Goal: Task Accomplishment & Management: Manage account settings

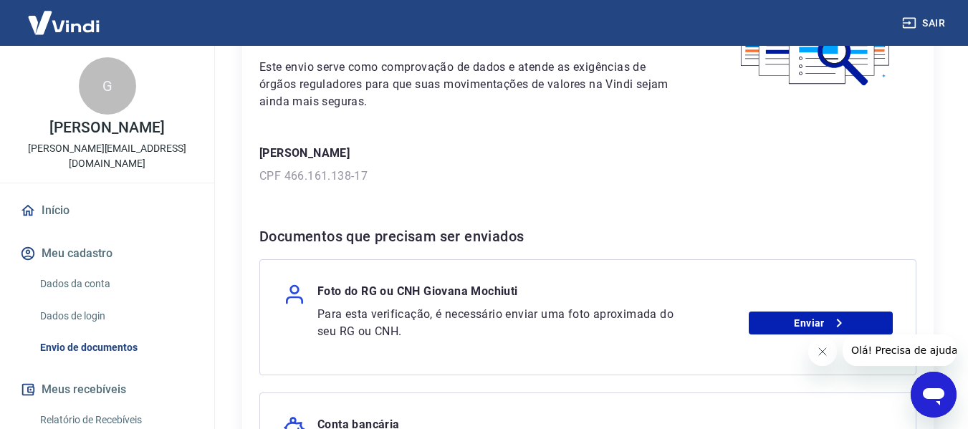
scroll to position [143, 0]
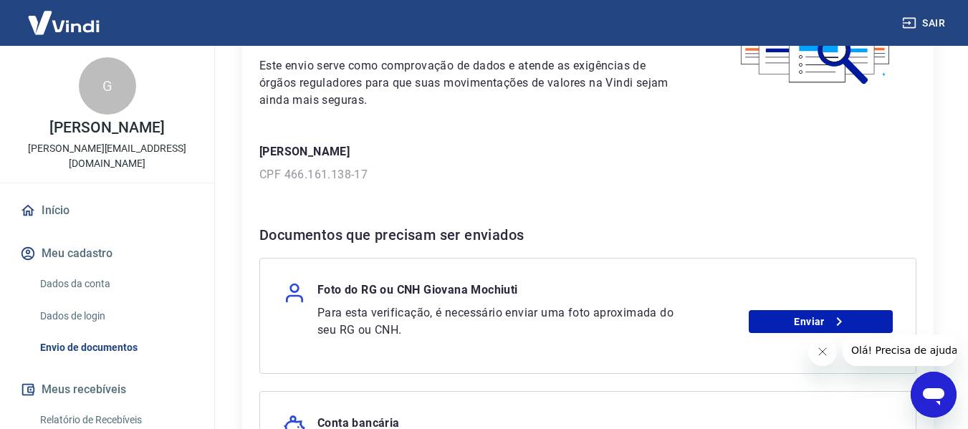
click at [365, 182] on p "CPF 466.161.138-17" at bounding box center [587, 174] width 657 height 17
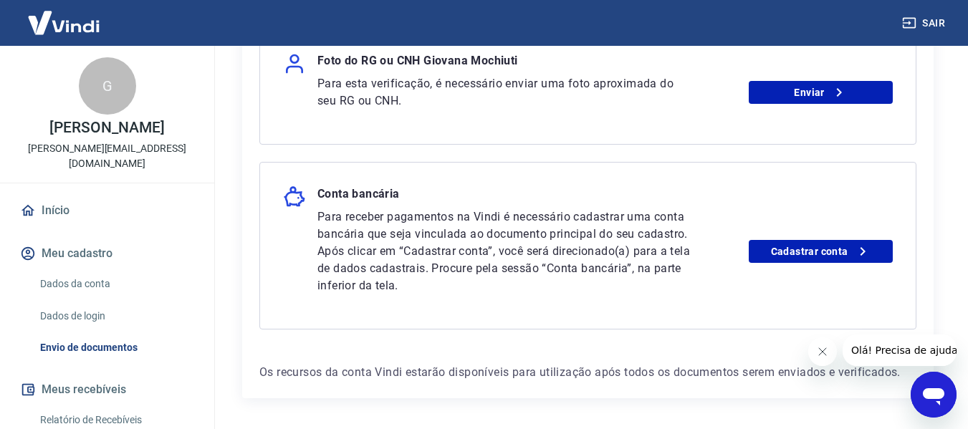
scroll to position [349, 0]
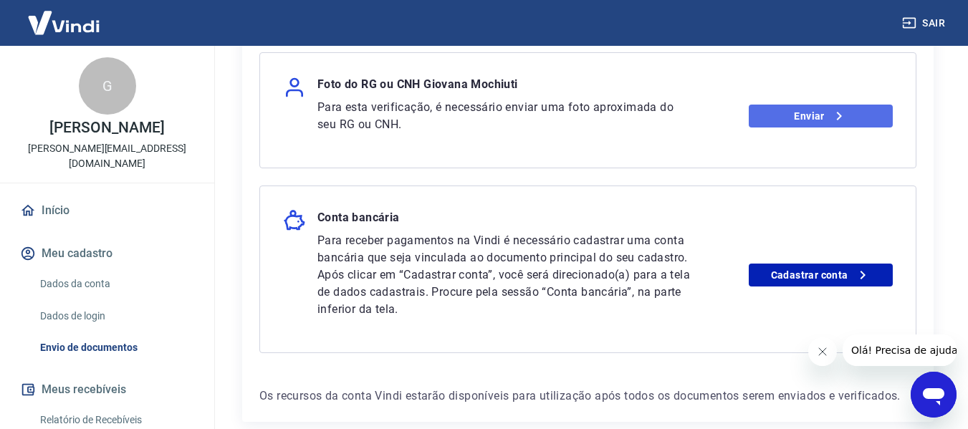
click at [842, 113] on icon at bounding box center [838, 115] width 17 height 17
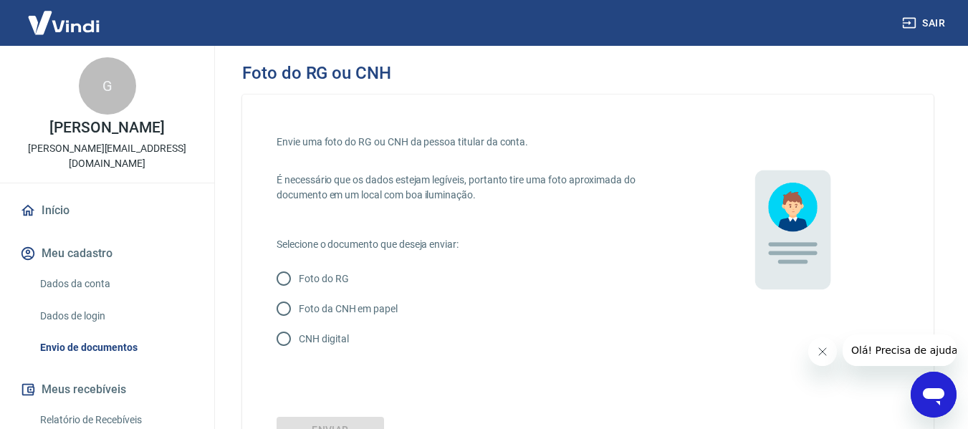
click at [335, 338] on p "CNH digital" at bounding box center [323, 339] width 49 height 15
click at [299, 338] on input "CNH digital" at bounding box center [284, 339] width 30 height 30
radio input "true"
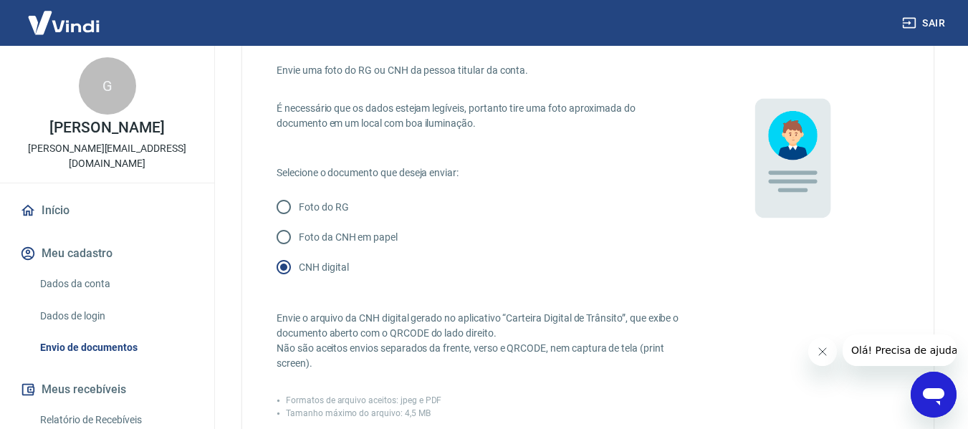
scroll to position [287, 0]
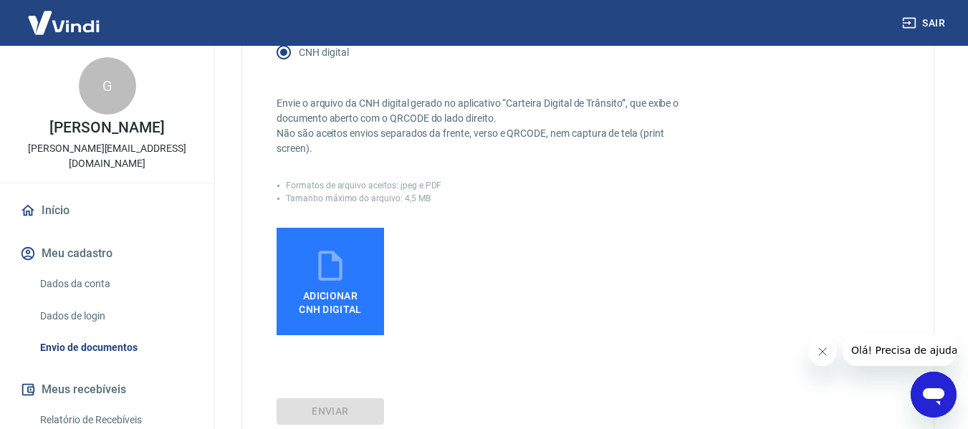
click at [337, 274] on icon at bounding box center [330, 266] width 36 height 36
click at [0, 0] on input "Adicionar CNH Digital" at bounding box center [0, 0] width 0 height 0
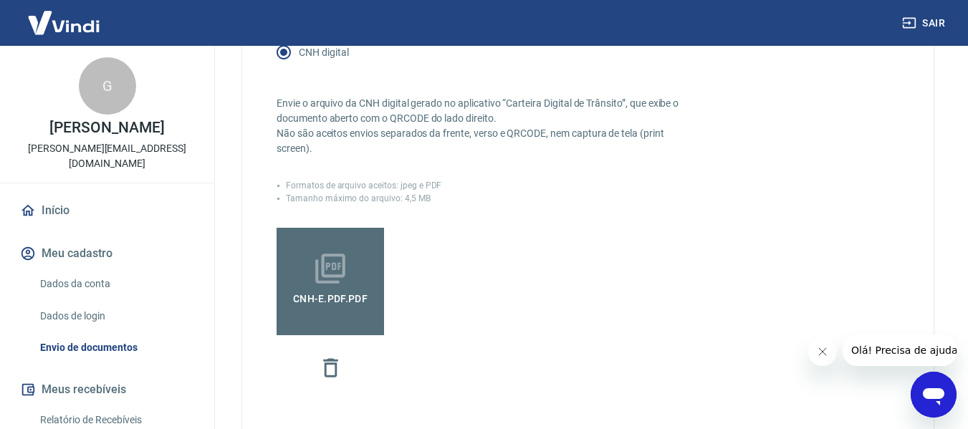
scroll to position [461, 0]
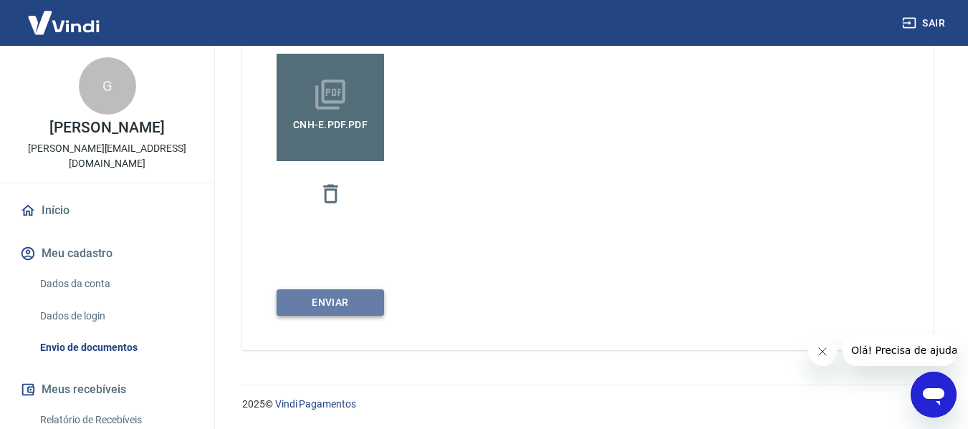
click at [360, 304] on button "Enviar" at bounding box center [329, 302] width 107 height 27
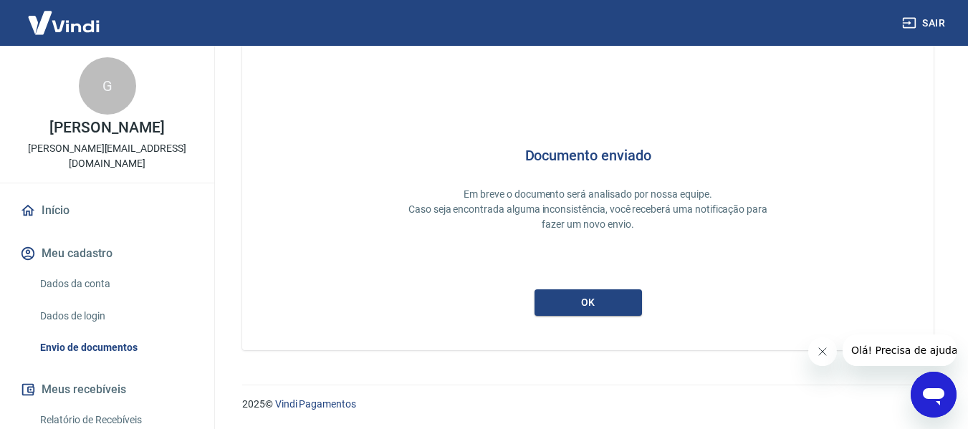
scroll to position [68, 0]
click at [604, 304] on button "ok" at bounding box center [587, 302] width 107 height 27
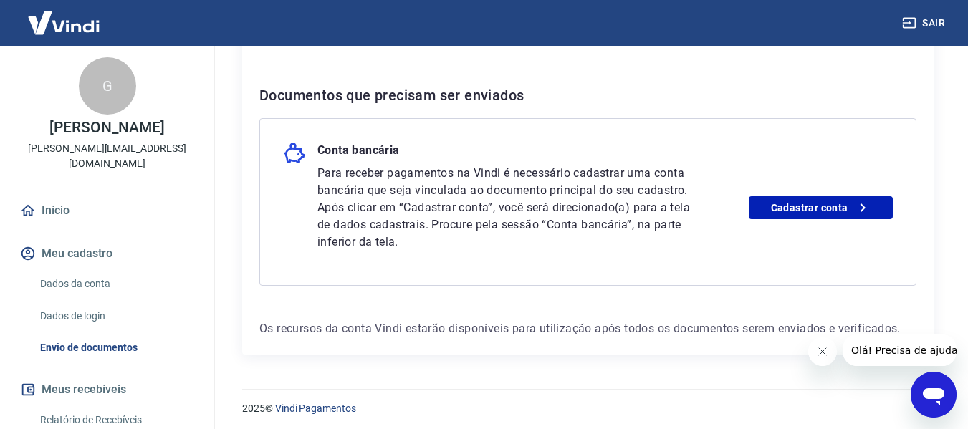
scroll to position [287, 0]
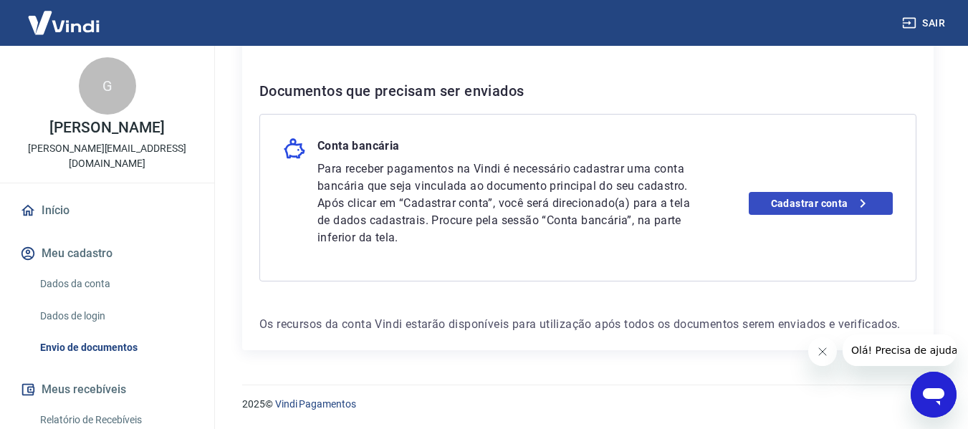
click at [855, 218] on div "Para receber pagamentos na Vindi é necessário cadastrar uma conta bancária que …" at bounding box center [604, 203] width 575 height 86
click at [842, 198] on link "Cadastrar conta" at bounding box center [820, 203] width 144 height 23
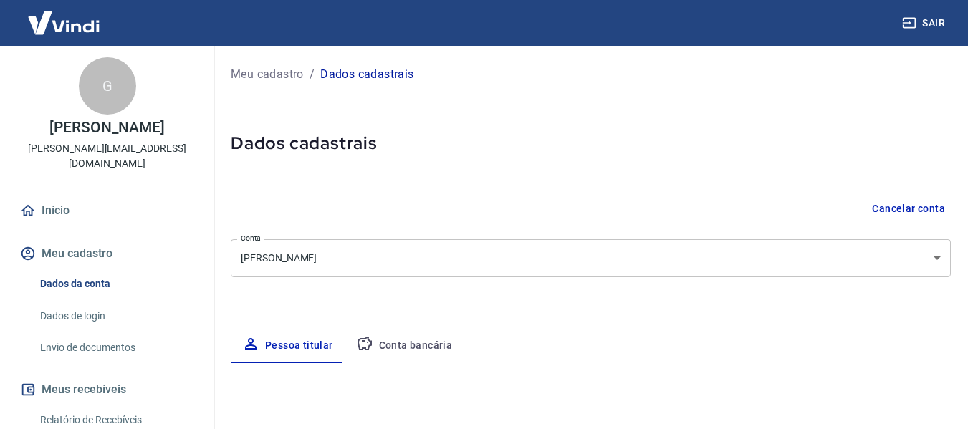
select select "SP"
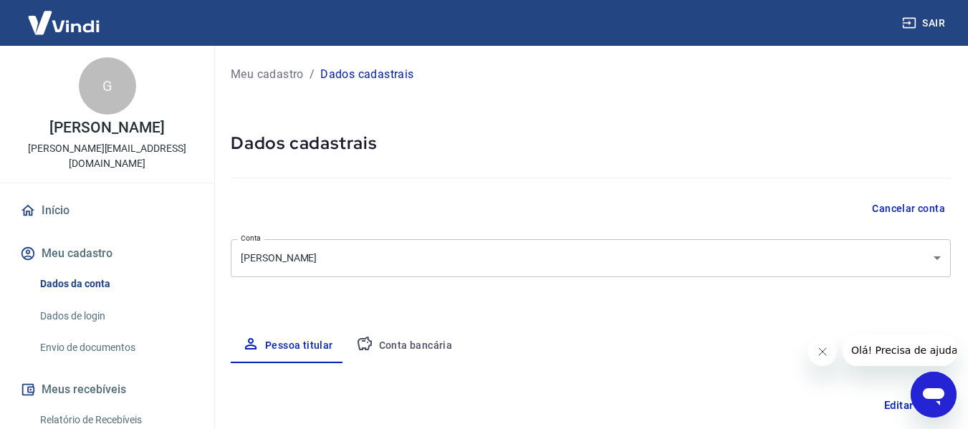
click at [402, 347] on button "Conta bancária" at bounding box center [405, 346] width 120 height 34
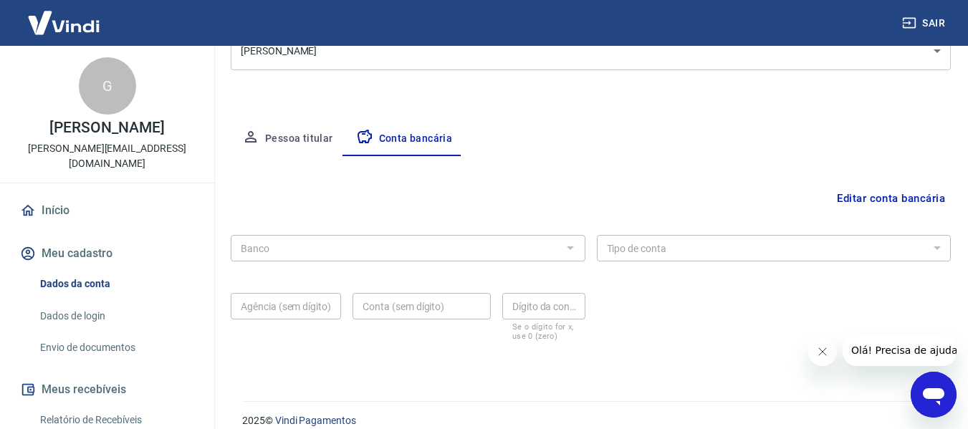
scroll to position [215, 0]
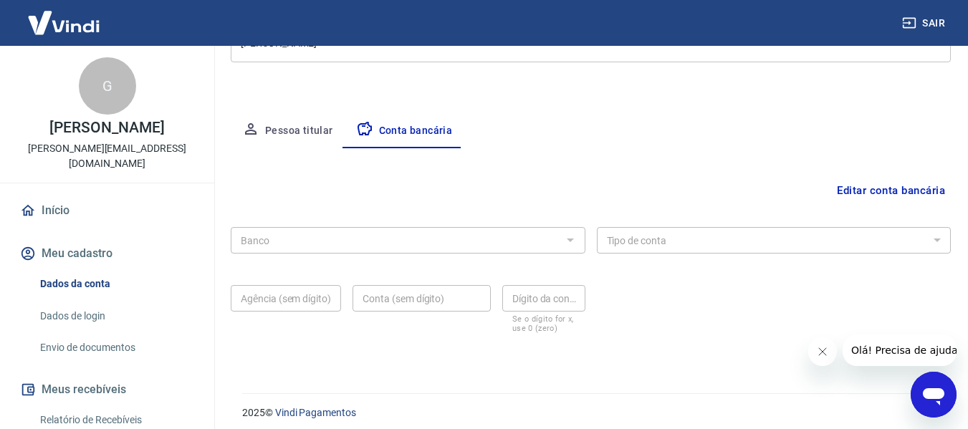
click at [564, 240] on div at bounding box center [569, 240] width 19 height 20
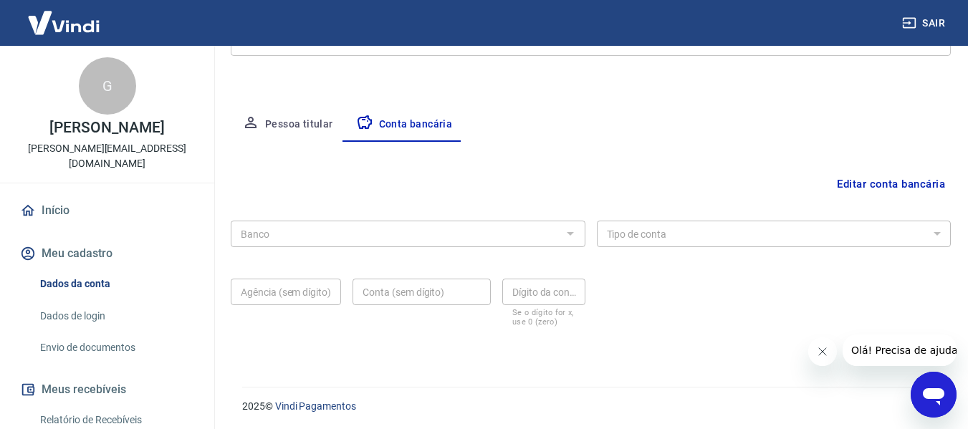
scroll to position [223, 0]
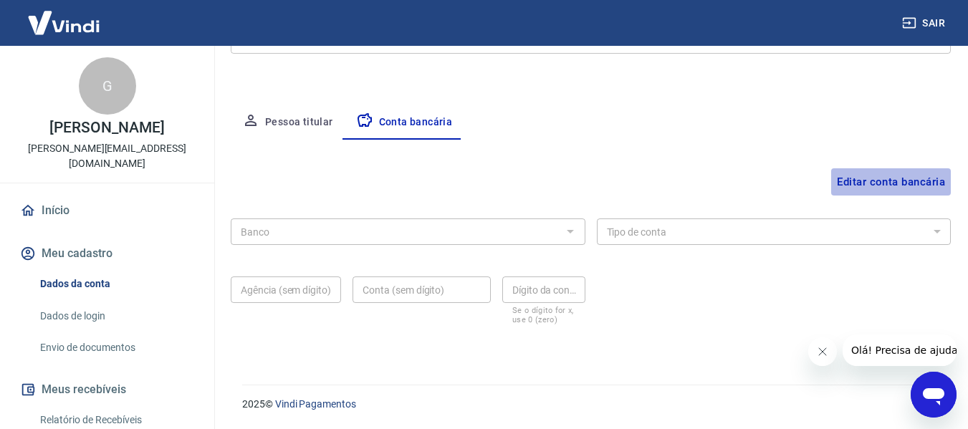
click at [860, 180] on button "Editar conta bancária" at bounding box center [891, 181] width 120 height 27
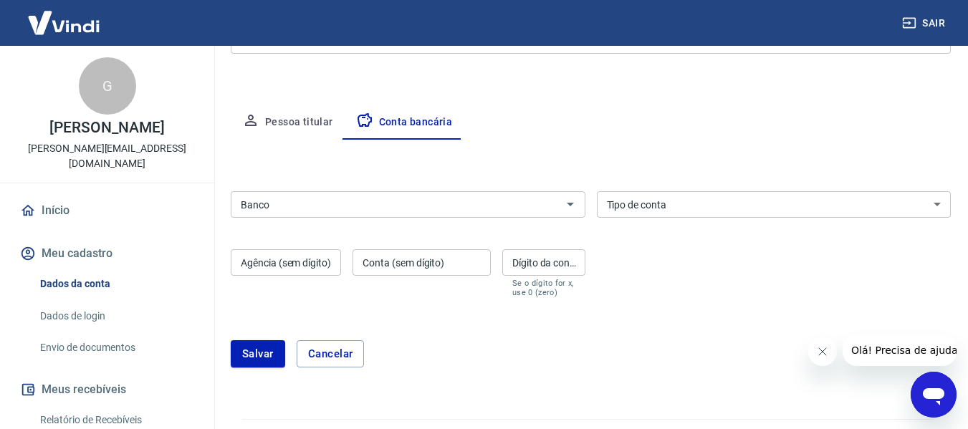
click at [418, 209] on input "Banco" at bounding box center [396, 205] width 322 height 18
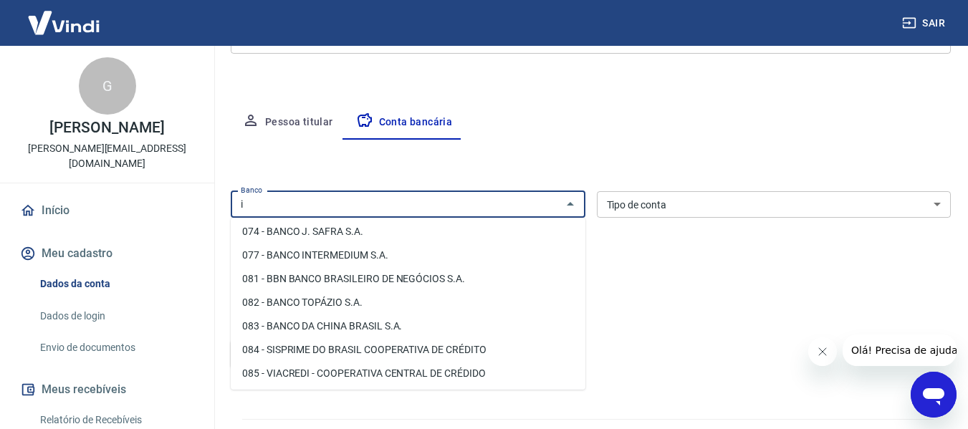
scroll to position [0, 0]
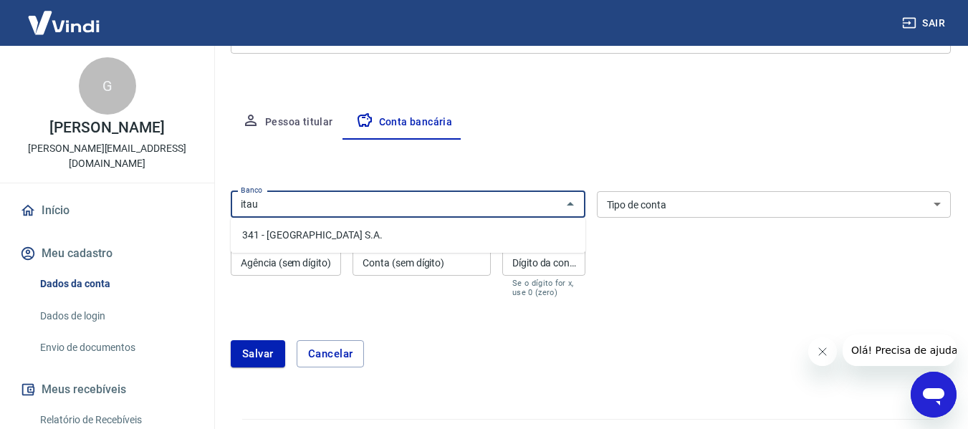
click at [438, 242] on li "341 - ITAÚ UNIBANCO S.A." at bounding box center [408, 235] width 355 height 24
type input "341 - ITAÚ UNIBANCO S.A."
click at [627, 205] on select "Conta Corrente Conta Poupança" at bounding box center [774, 204] width 355 height 27
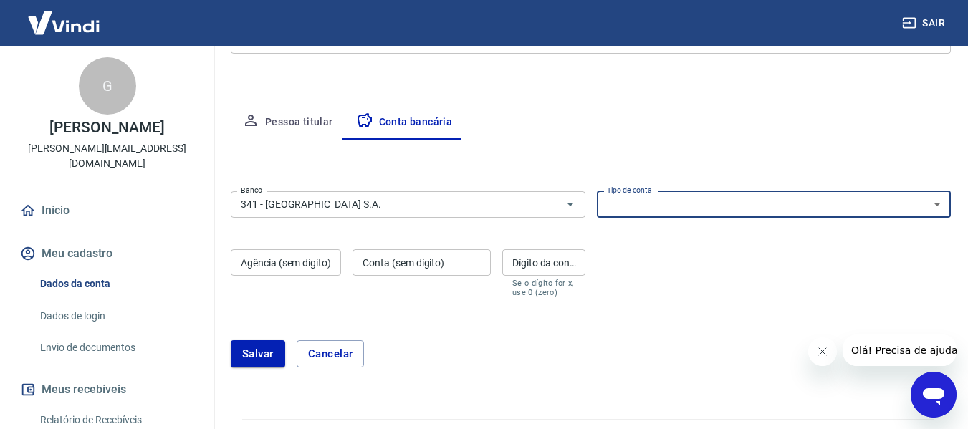
select select "1"
click at [597, 191] on select "Conta Corrente Conta Poupança" at bounding box center [774, 204] width 355 height 27
click at [304, 261] on input "Agência (sem dígito)" at bounding box center [286, 262] width 110 height 27
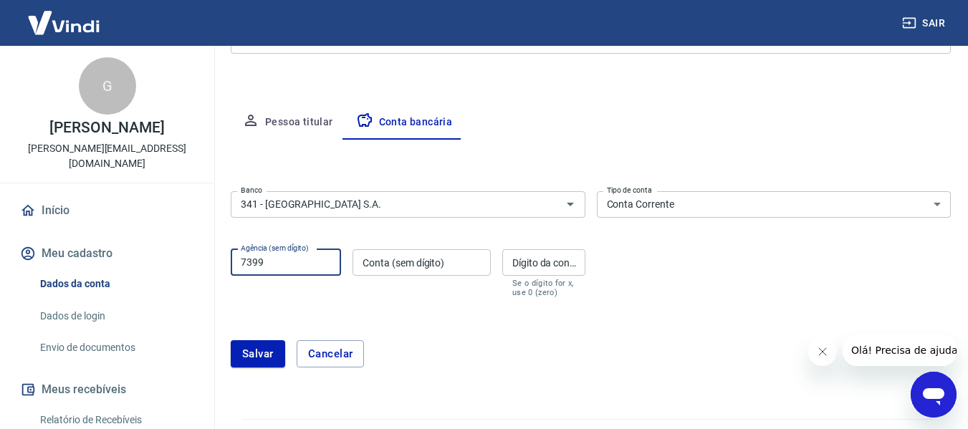
type input "7399"
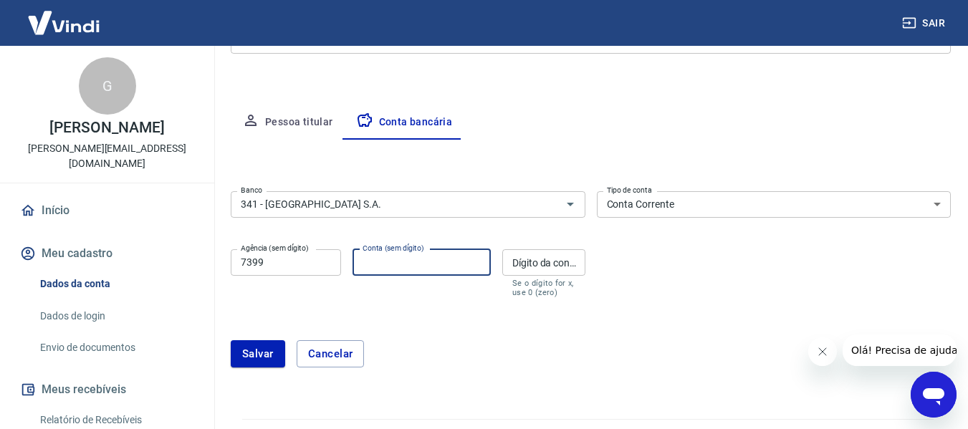
click at [453, 255] on input "Conta (sem dígito)" at bounding box center [421, 262] width 138 height 27
type input "43415"
click at [569, 246] on div "Agência (sem dígito) 7399 Agência (sem dígito) Conta (sem dígito) 43415 Conta (…" at bounding box center [408, 272] width 355 height 57
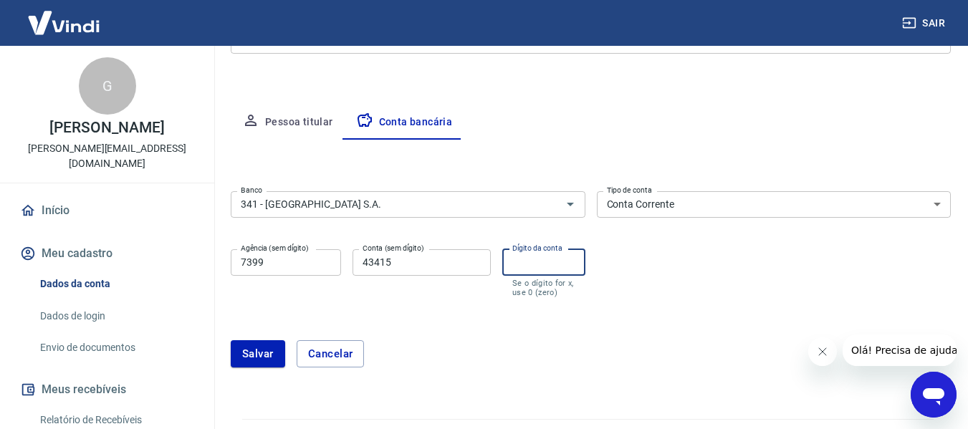
click at [564, 267] on input "Dígito da conta" at bounding box center [543, 262] width 83 height 27
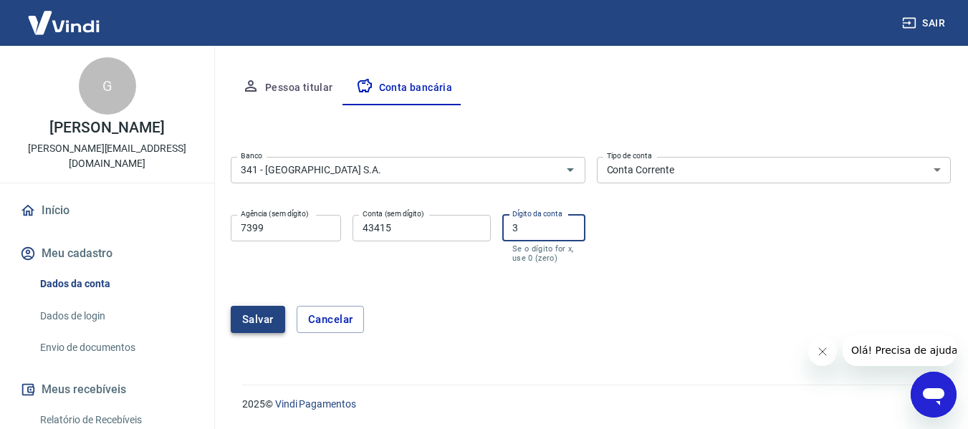
type input "3"
click at [261, 314] on button "Salvar" at bounding box center [258, 319] width 54 height 27
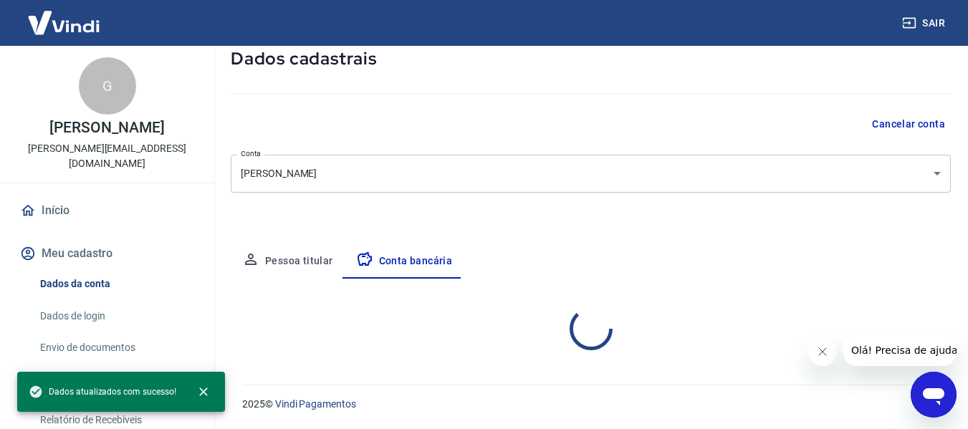
scroll to position [223, 0]
select select "1"
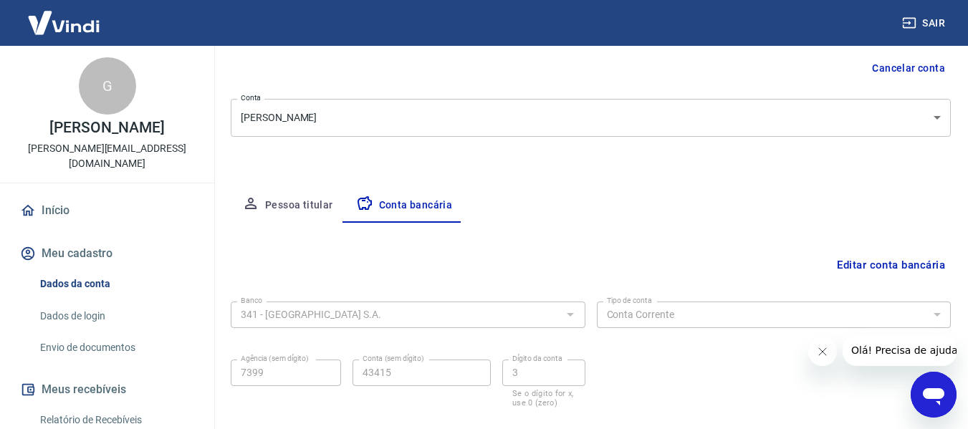
scroll to position [143, 0]
click at [85, 239] on button "Meu cadastro" at bounding box center [107, 254] width 180 height 32
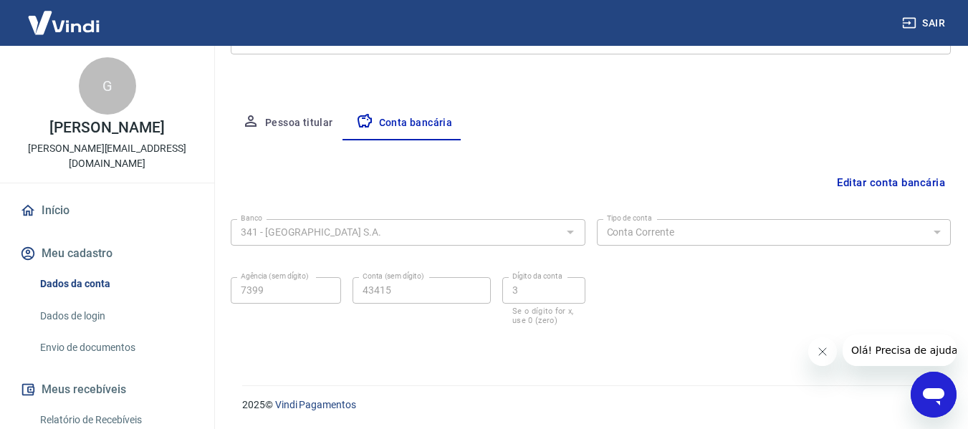
scroll to position [223, 0]
click at [70, 339] on link "Envio de documentos" at bounding box center [115, 347] width 163 height 29
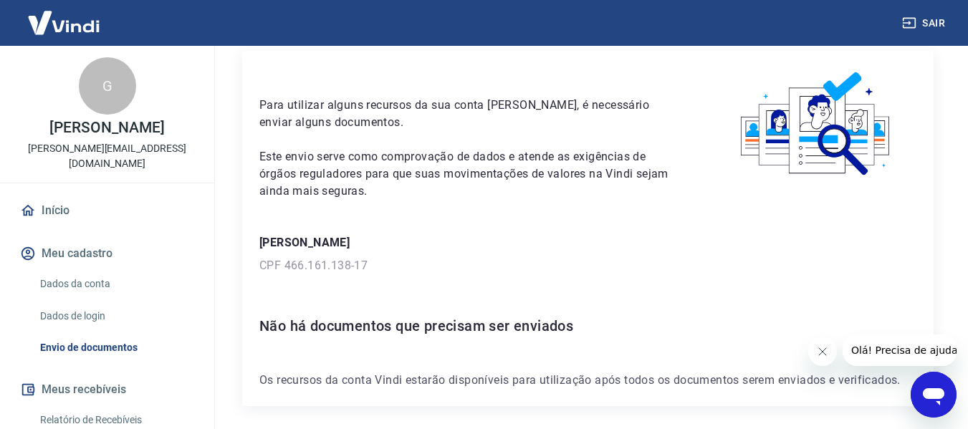
scroll to position [108, 0]
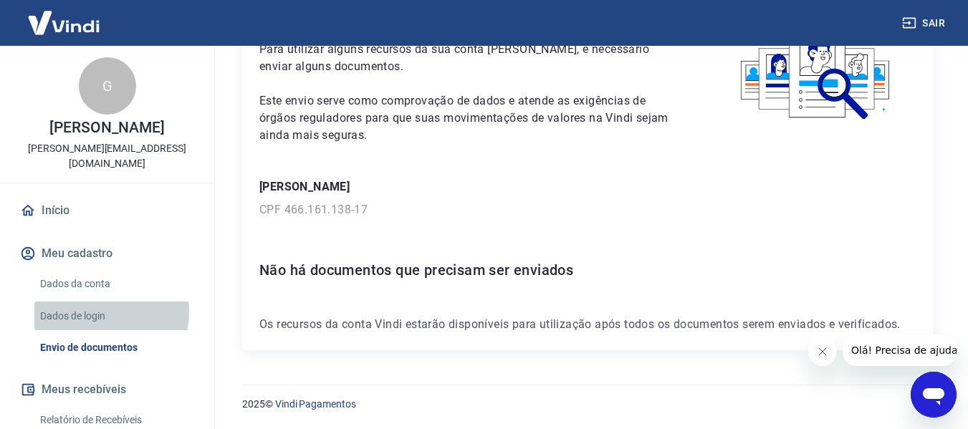
click at [93, 302] on link "Dados de login" at bounding box center [115, 316] width 163 height 29
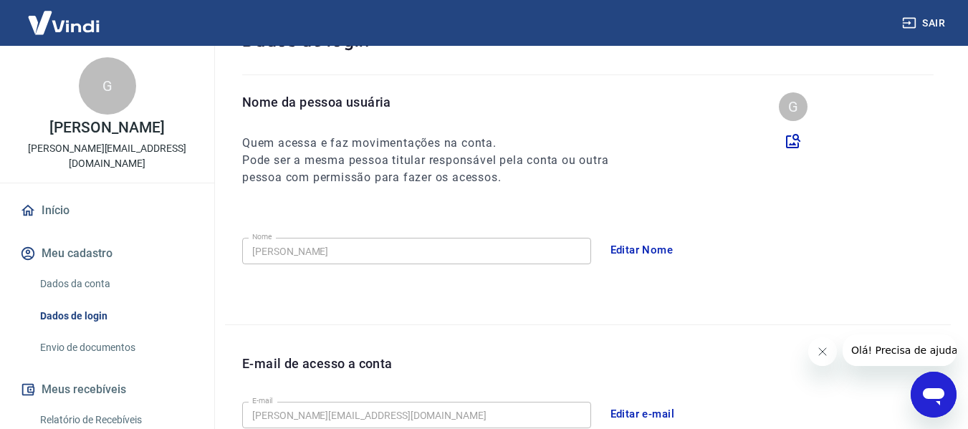
scroll to position [488, 0]
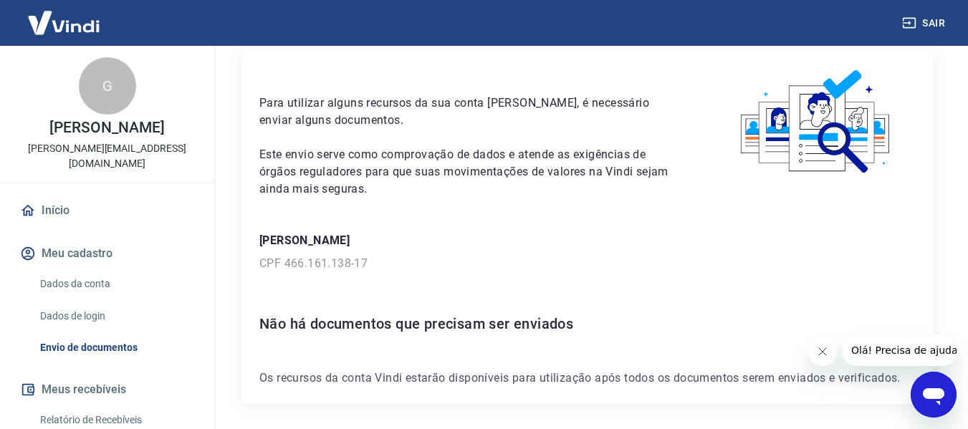
scroll to position [108, 0]
